Goal: Use online tool/utility: Utilize a website feature to perform a specific function

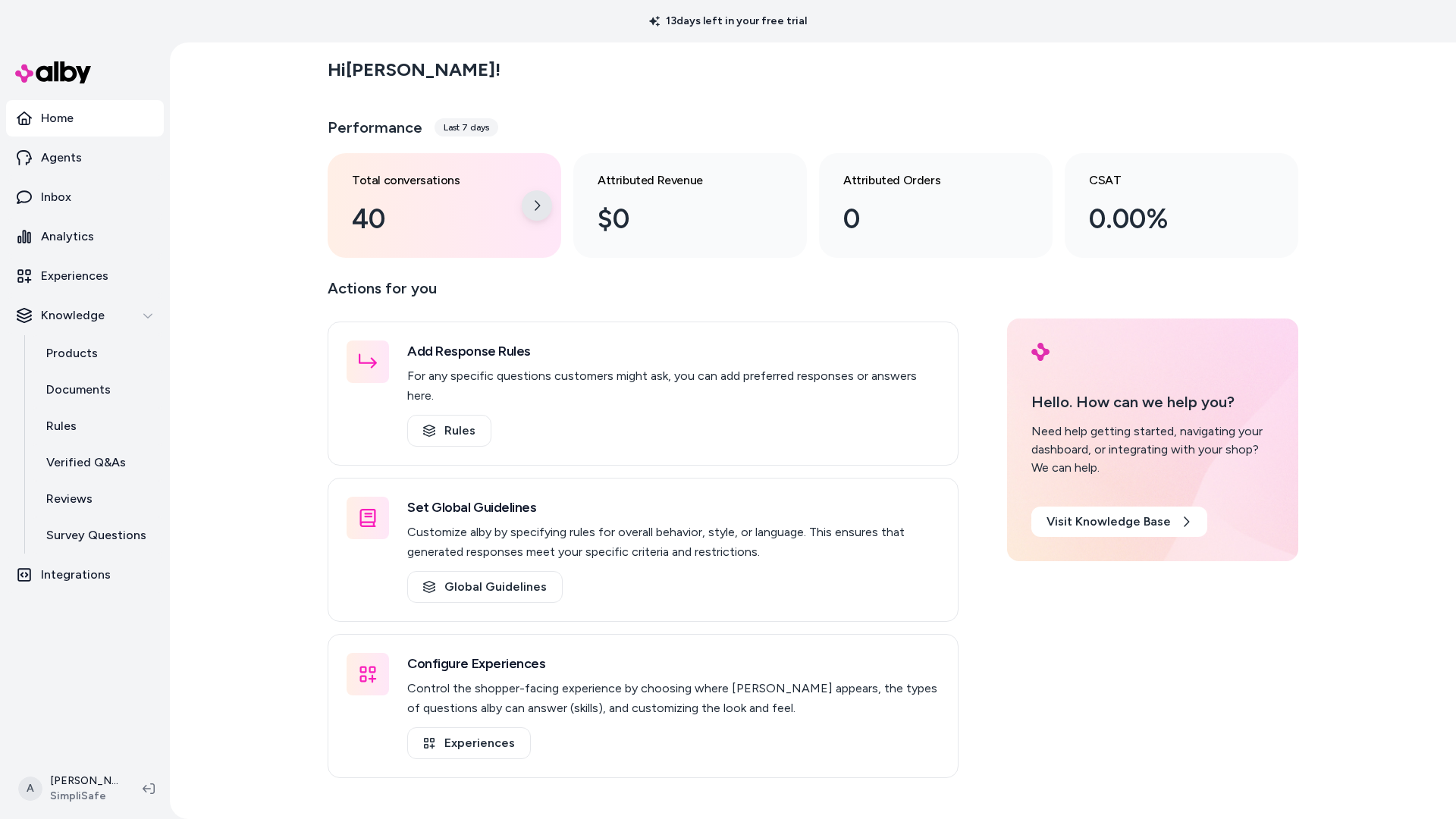
click at [542, 207] on div at bounding box center [536, 205] width 30 height 30
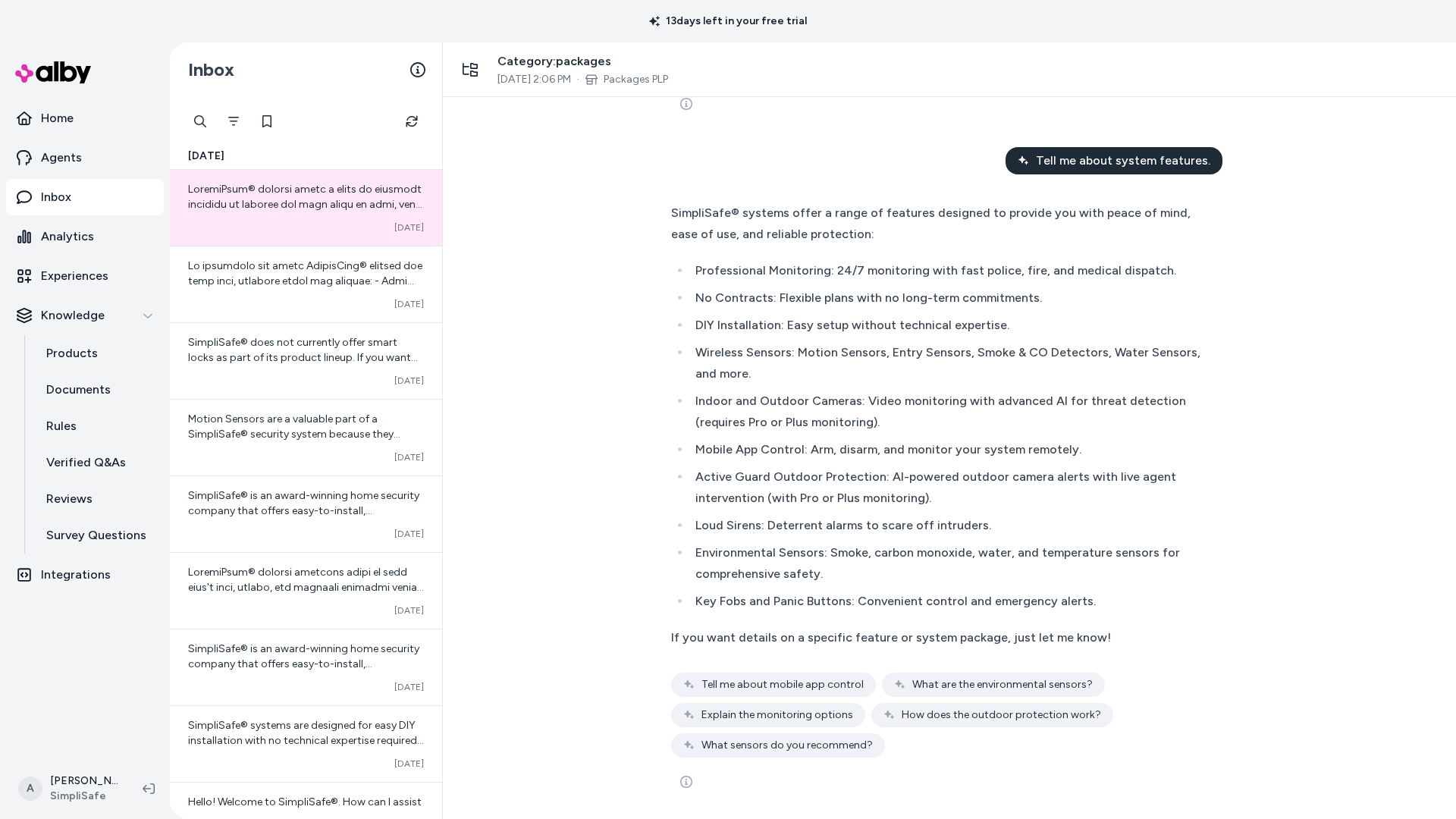
scroll to position [373, 0]
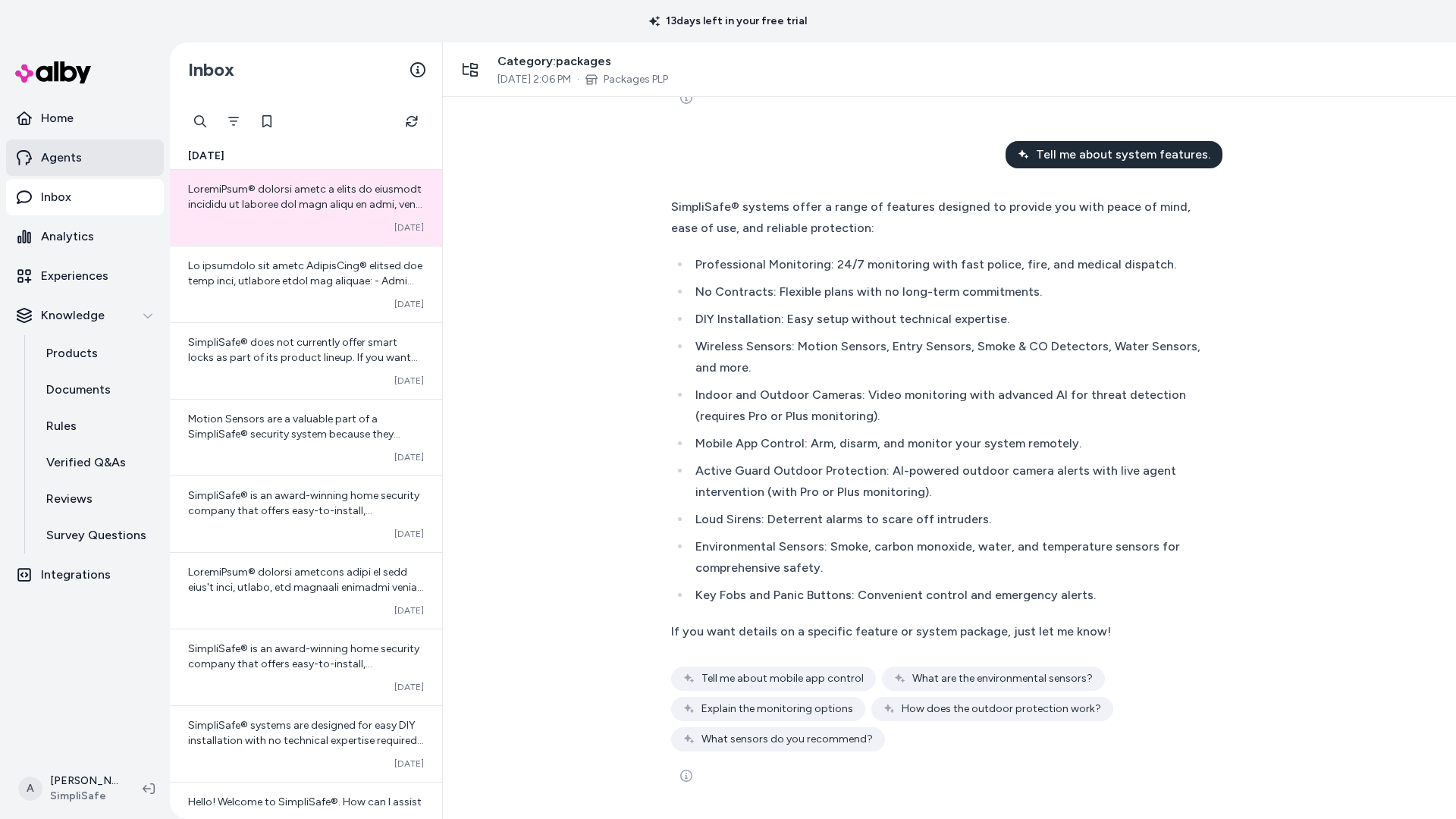
click at [62, 155] on p "Agents" at bounding box center [61, 158] width 41 height 18
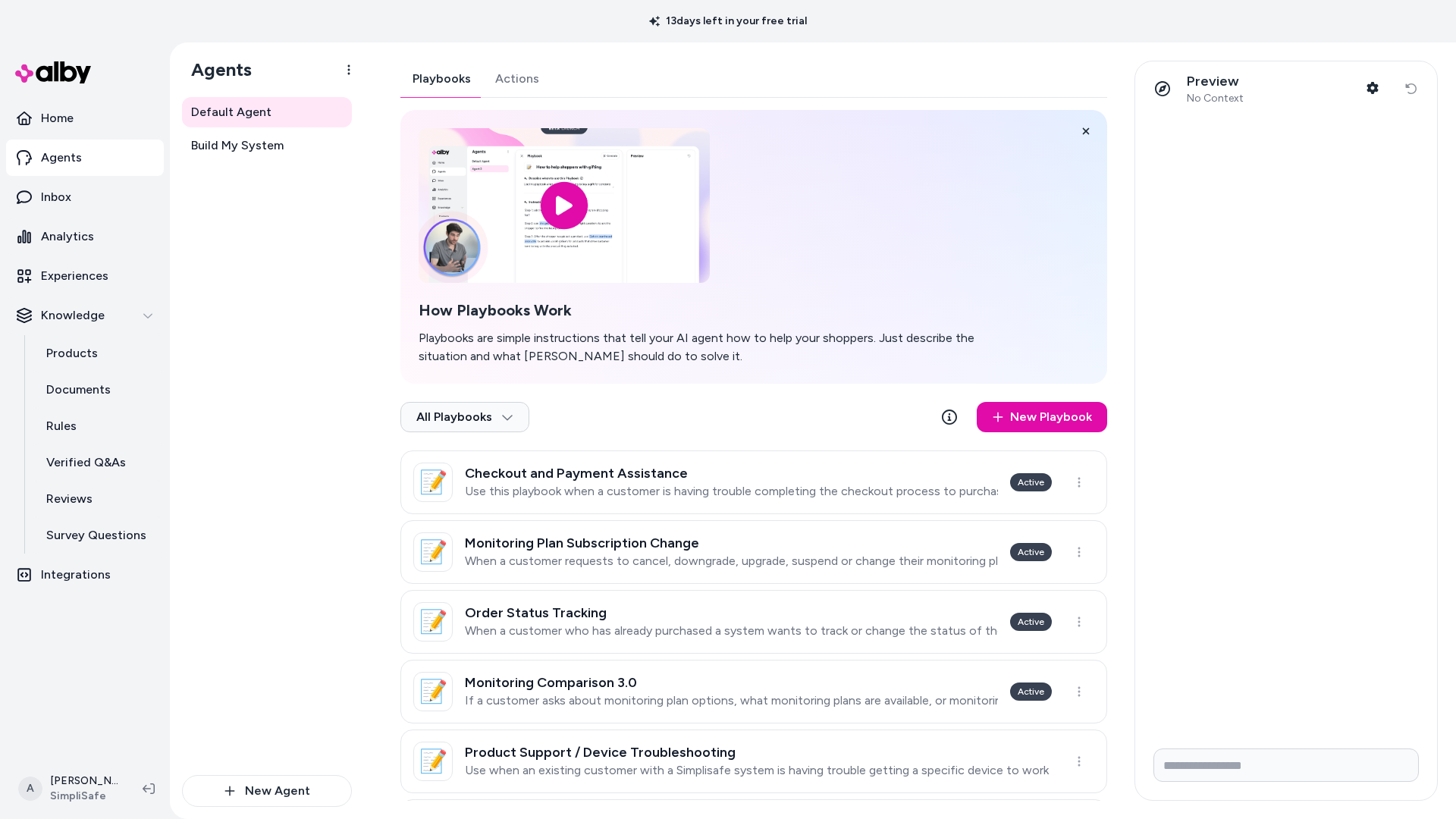
click at [1246, 180] on div at bounding box center [1285, 426] width 302 height 620
click at [1237, 95] on span "No Context" at bounding box center [1215, 98] width 57 height 14
click at [1230, 765] on input "Write your prompt here" at bounding box center [1285, 765] width 266 height 34
type input "**********"
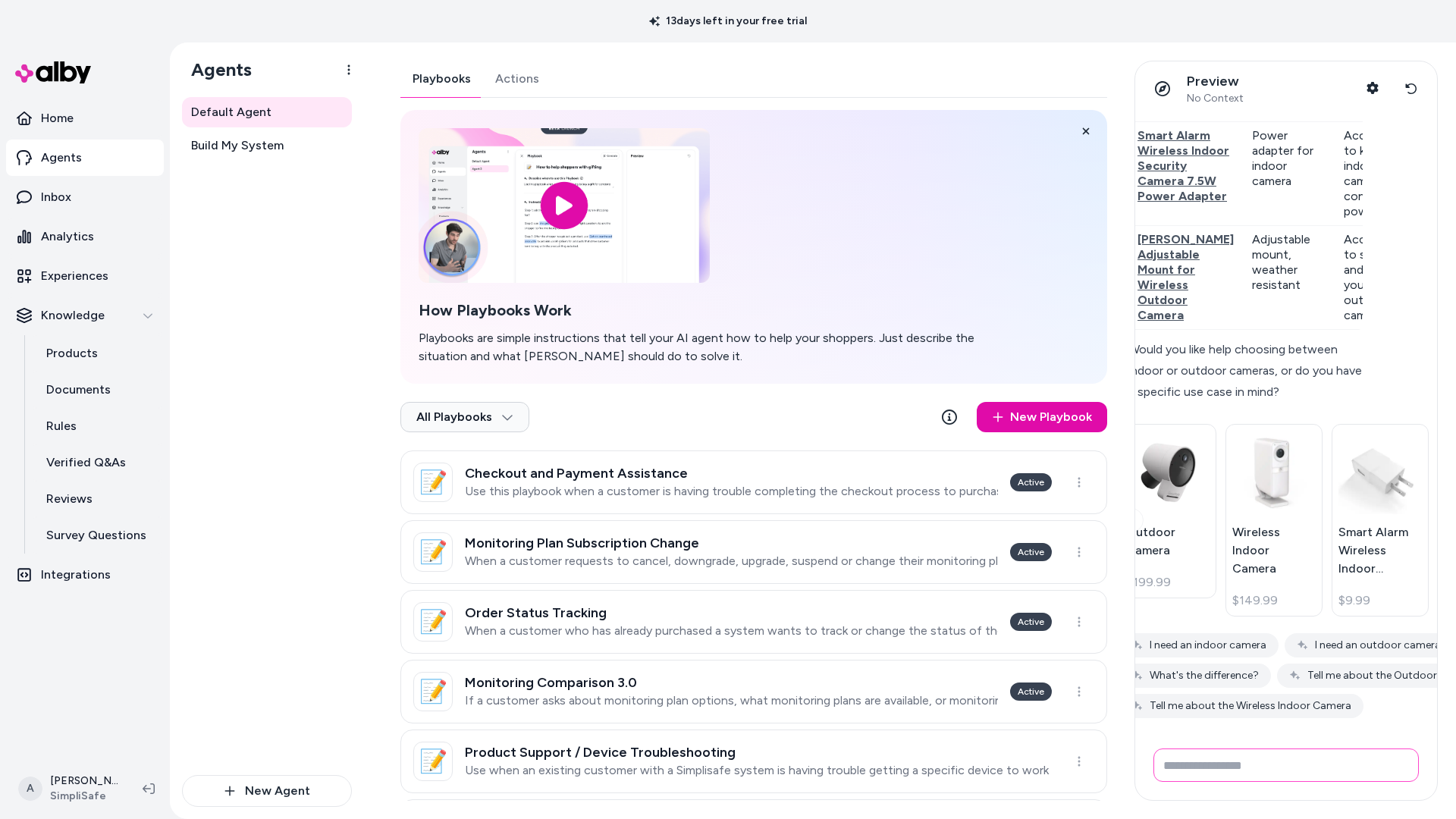
scroll to position [564, 0]
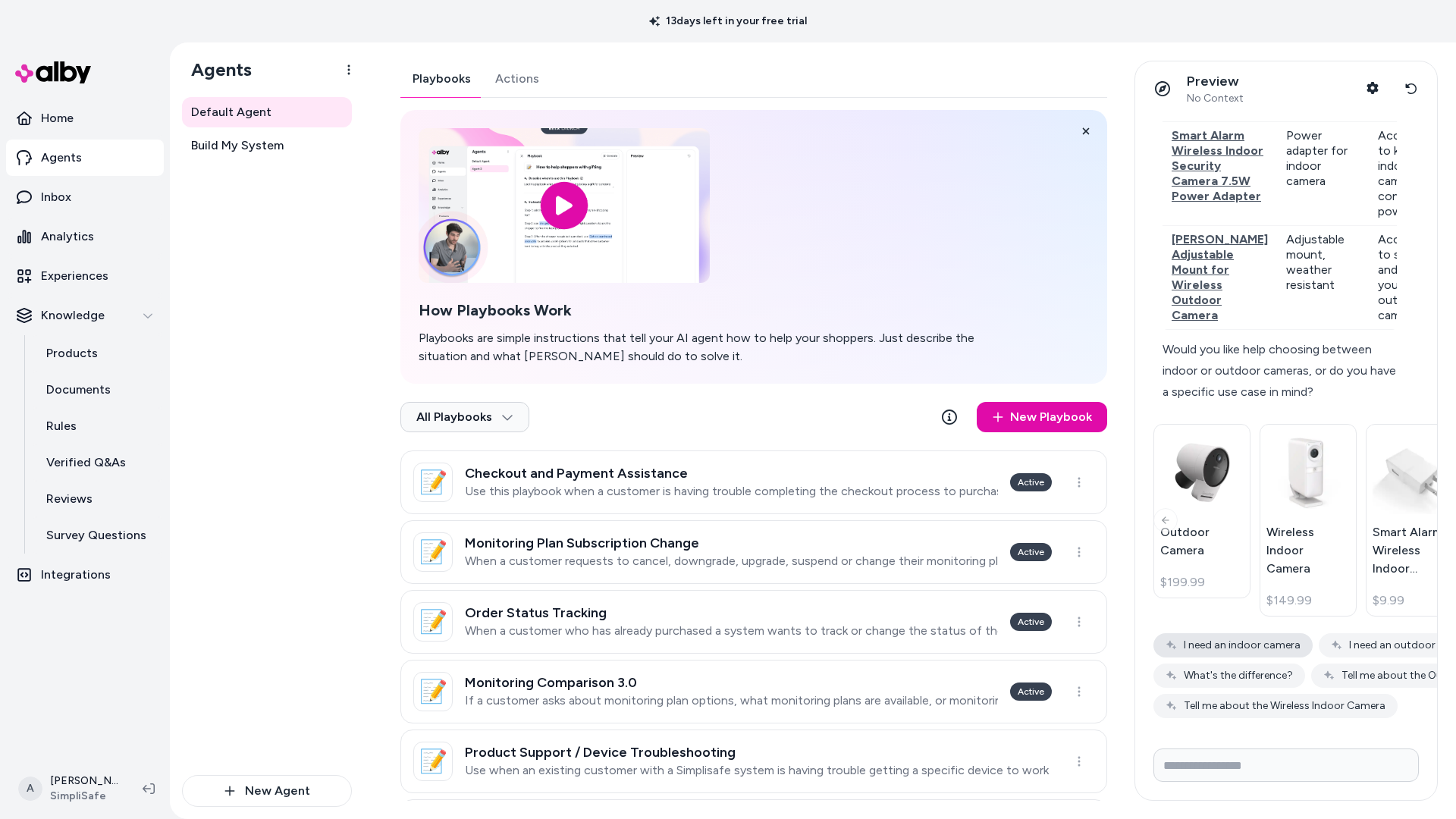
click at [1268, 639] on button "I need an indoor camera" at bounding box center [1233, 645] width 160 height 24
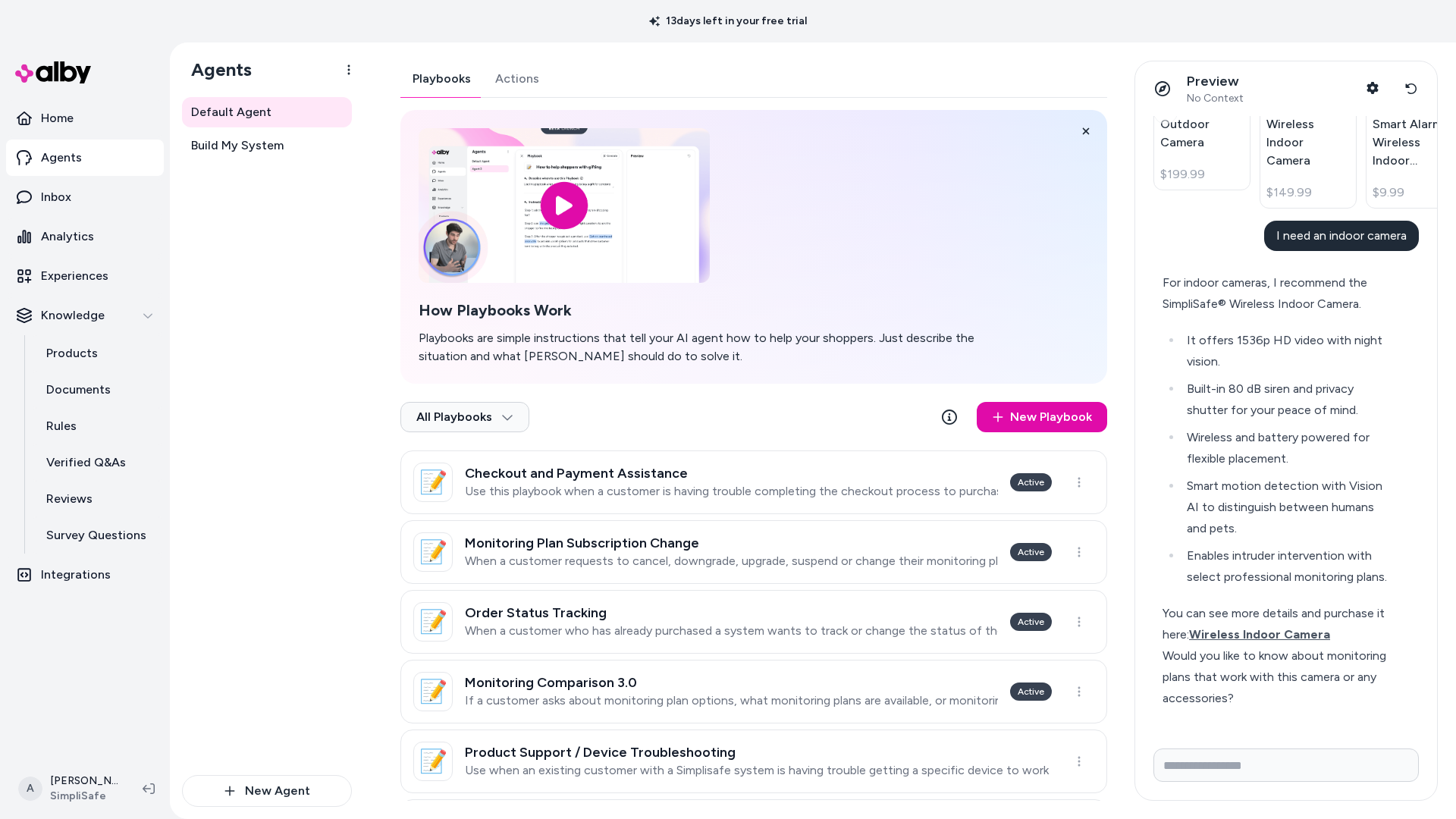
scroll to position [972, 0]
click at [1278, 631] on span "Wireless Indoor Camera" at bounding box center [1259, 634] width 141 height 15
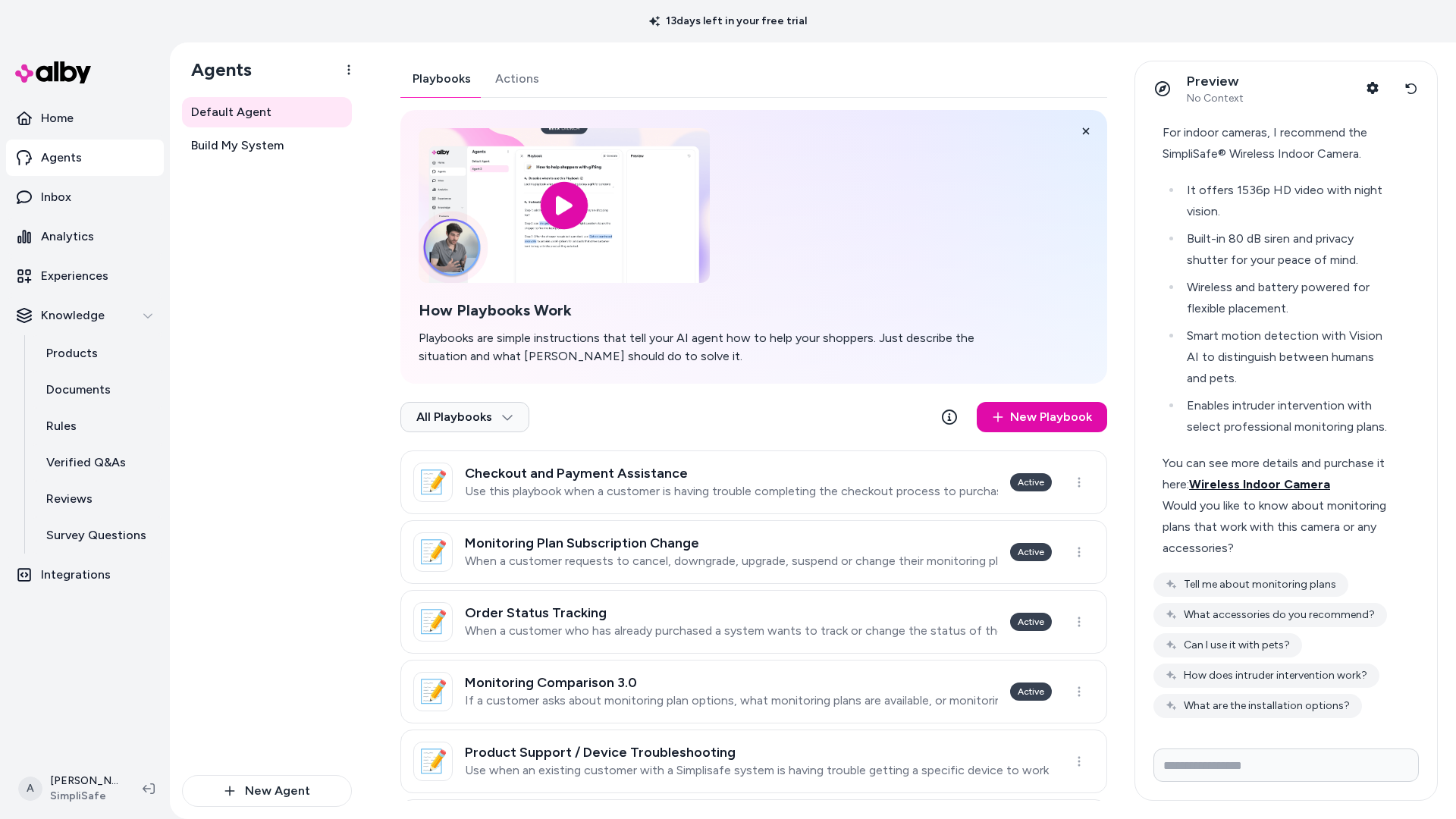
scroll to position [1122, 0]
click at [1272, 759] on input "Write your prompt here" at bounding box center [1285, 765] width 266 height 34
type input "**********"
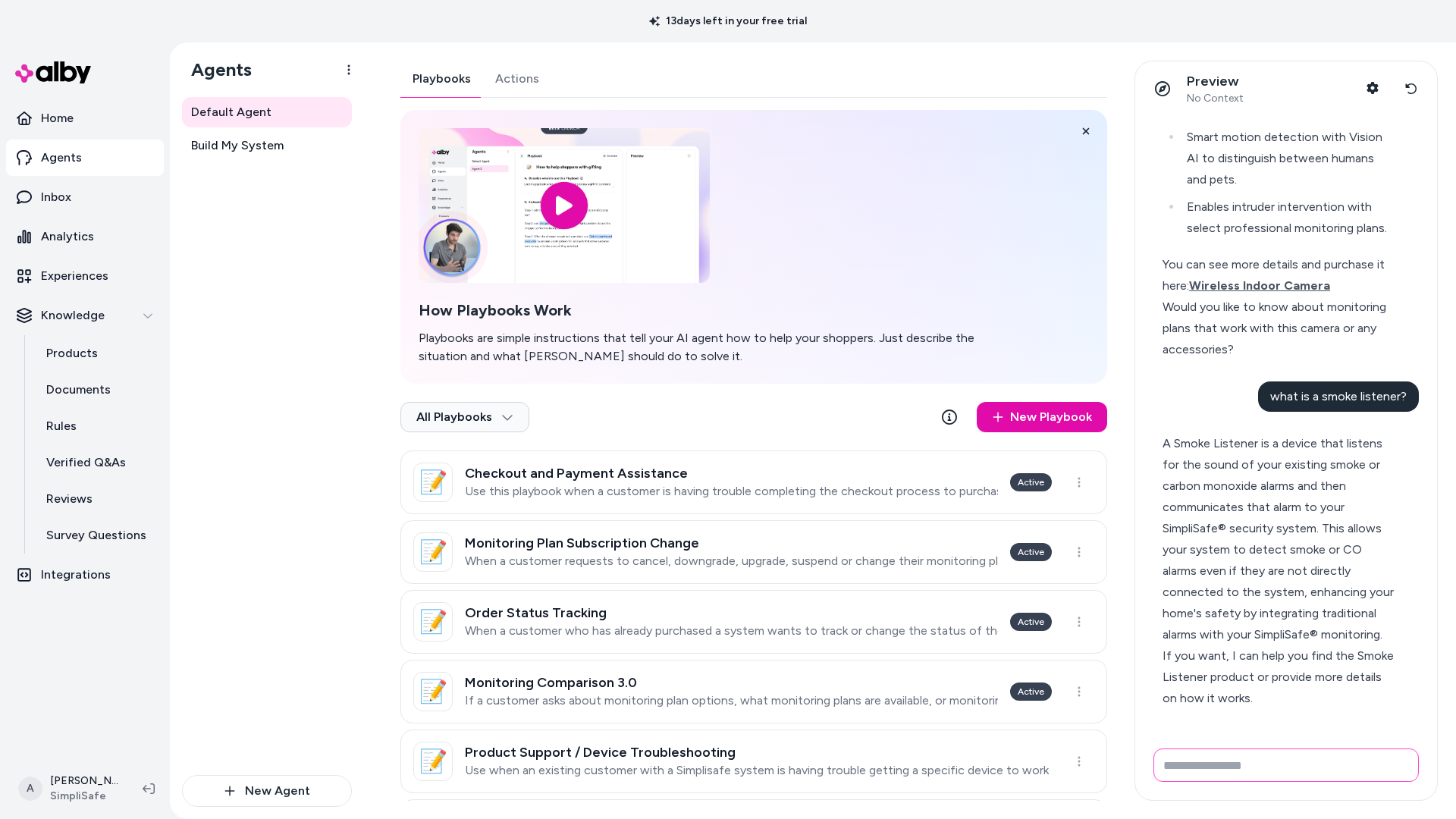
scroll to position [1366, 0]
